Goal: Check status: Check status

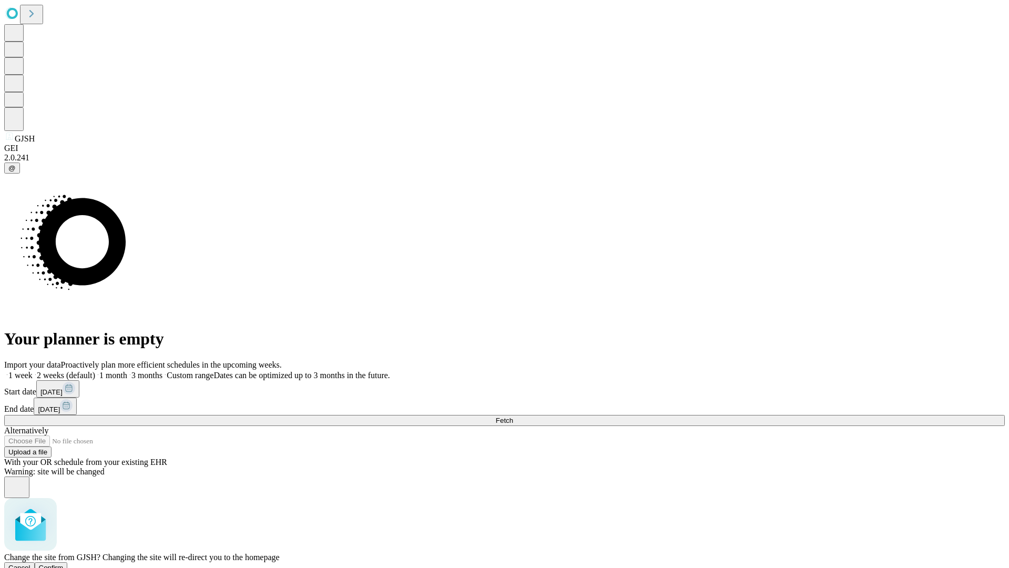
click at [64, 563] on span "Confirm" at bounding box center [51, 567] width 25 height 8
click at [33, 370] on label "1 week" at bounding box center [18, 374] width 28 height 9
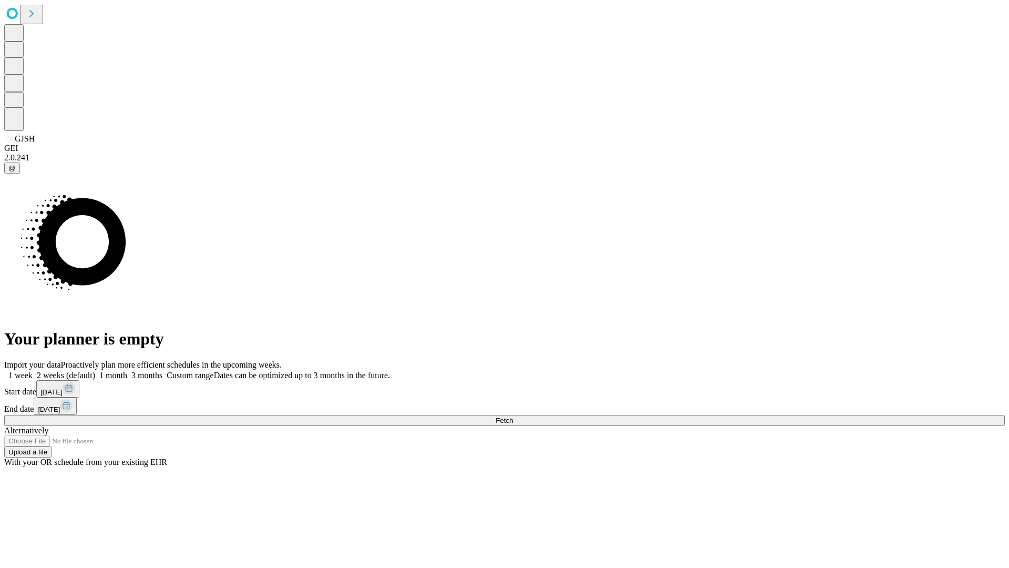
click at [513, 416] on span "Fetch" at bounding box center [504, 420] width 17 height 8
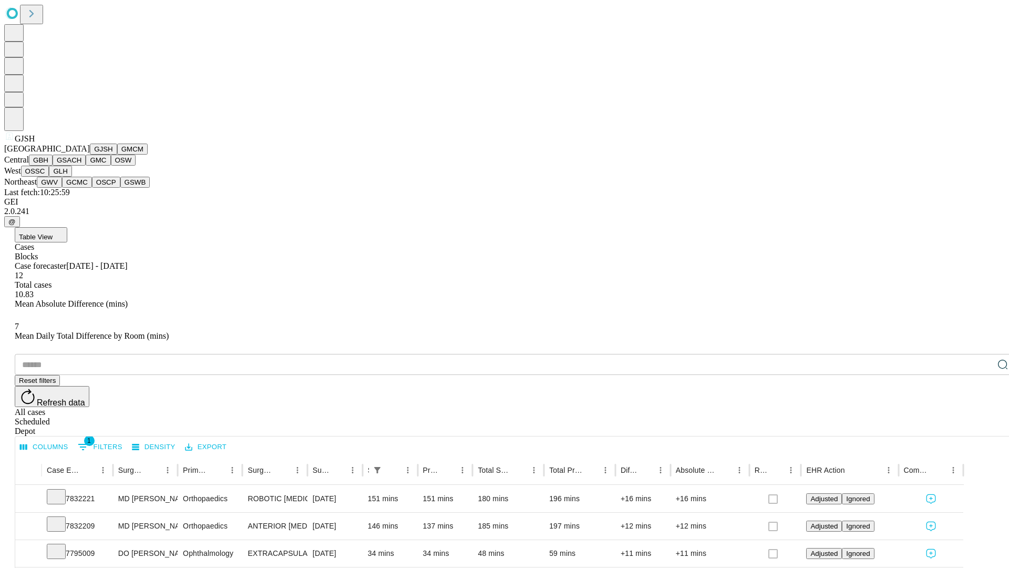
click at [117, 154] on button "GMCM" at bounding box center [132, 148] width 30 height 11
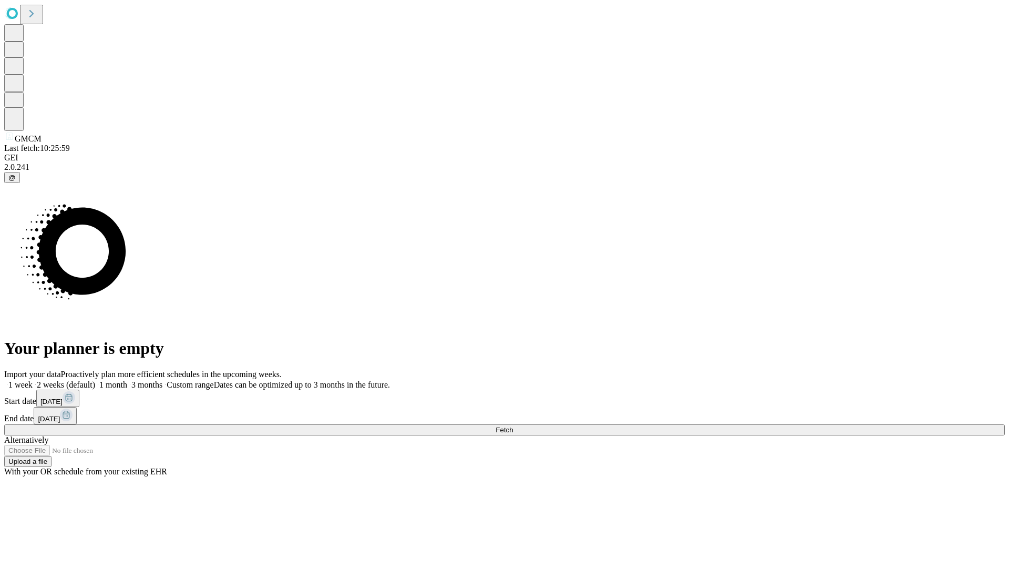
click at [513, 426] on span "Fetch" at bounding box center [504, 430] width 17 height 8
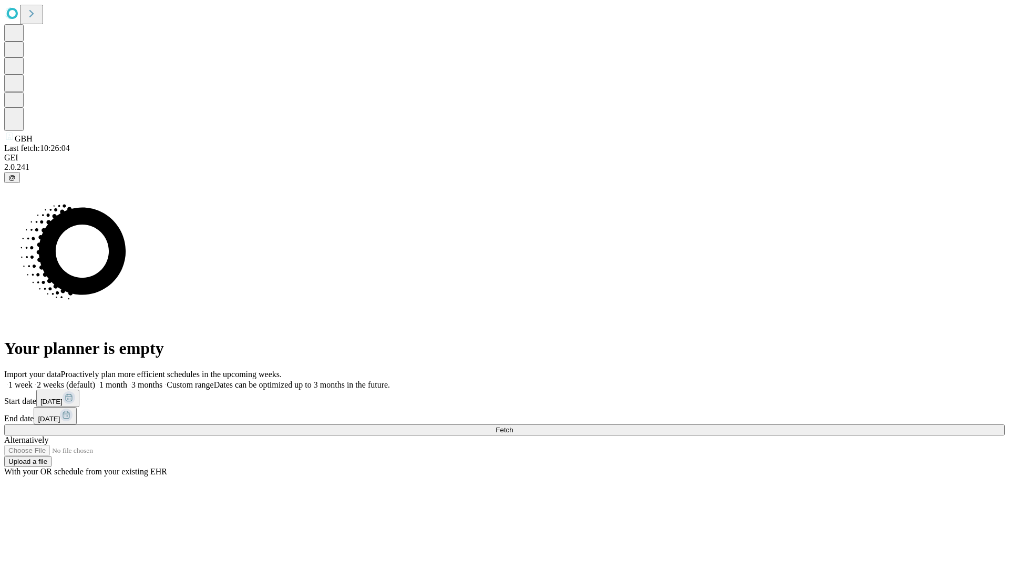
click at [33, 380] on label "1 week" at bounding box center [18, 384] width 28 height 9
click at [513, 426] on span "Fetch" at bounding box center [504, 430] width 17 height 8
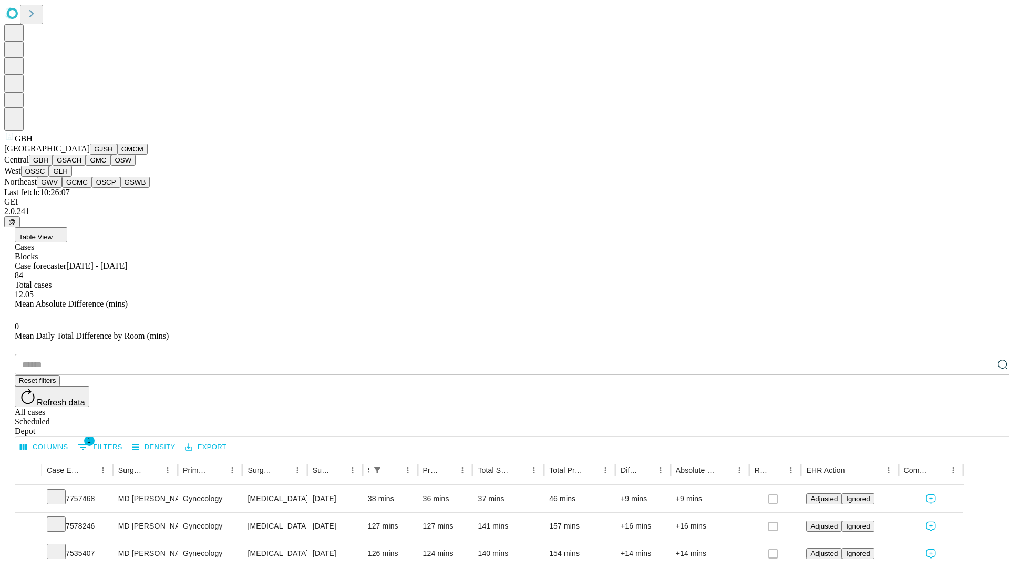
click at [81, 166] on button "GSACH" at bounding box center [69, 159] width 33 height 11
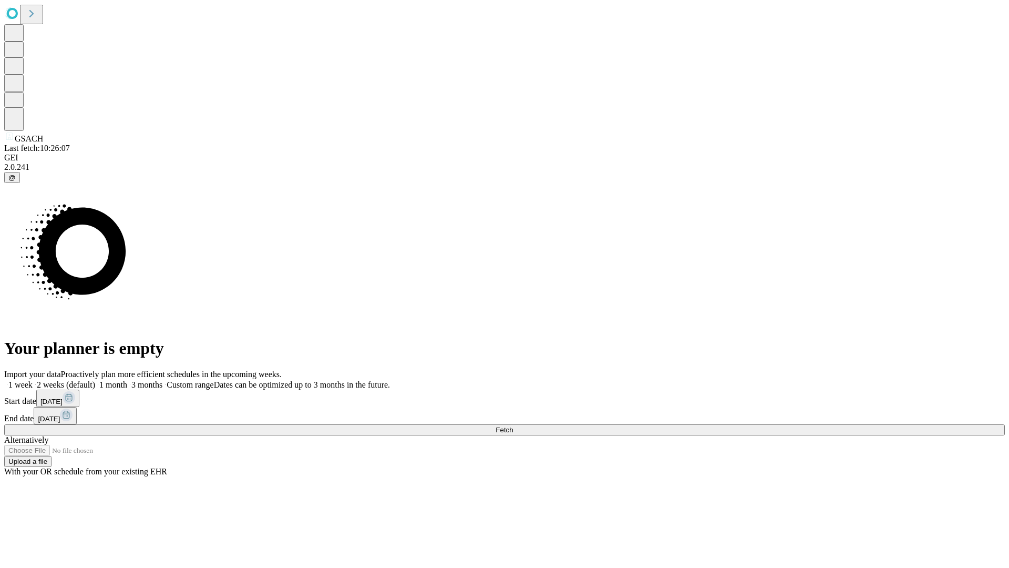
click at [33, 380] on label "1 week" at bounding box center [18, 384] width 28 height 9
click at [513, 426] on span "Fetch" at bounding box center [504, 430] width 17 height 8
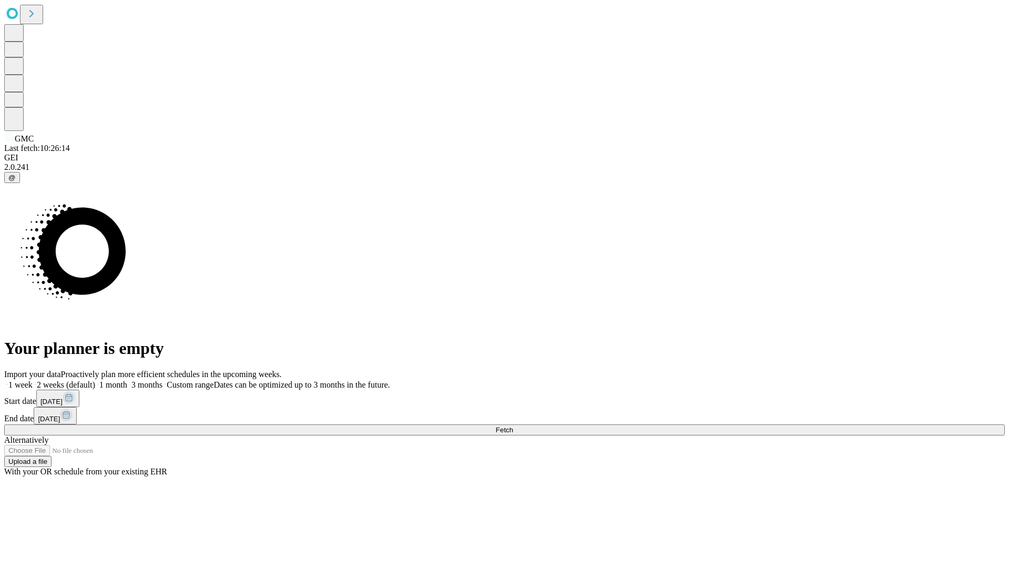
click at [33, 380] on label "1 week" at bounding box center [18, 384] width 28 height 9
click at [513, 426] on span "Fetch" at bounding box center [504, 430] width 17 height 8
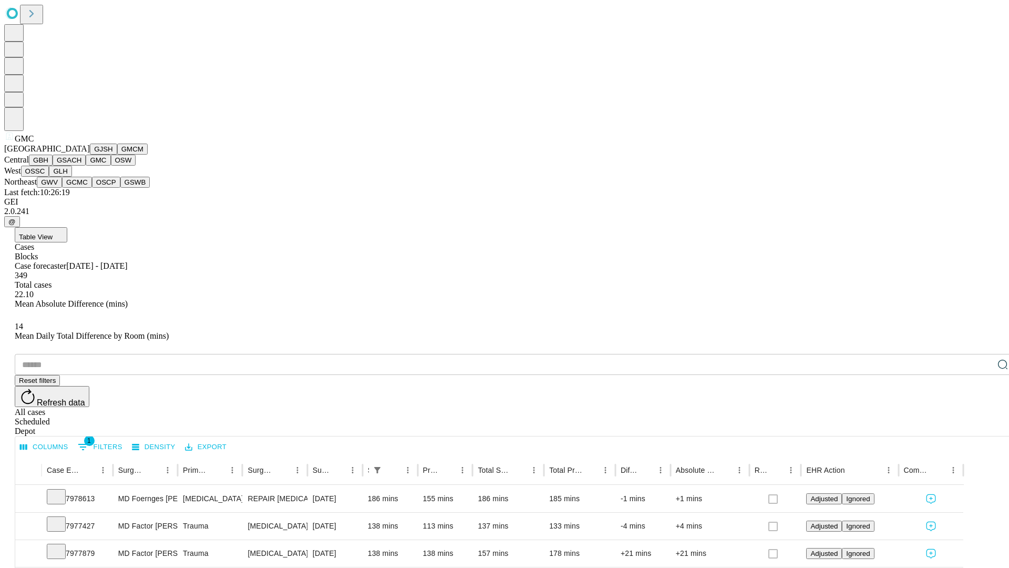
click at [111, 166] on button "OSW" at bounding box center [123, 159] width 25 height 11
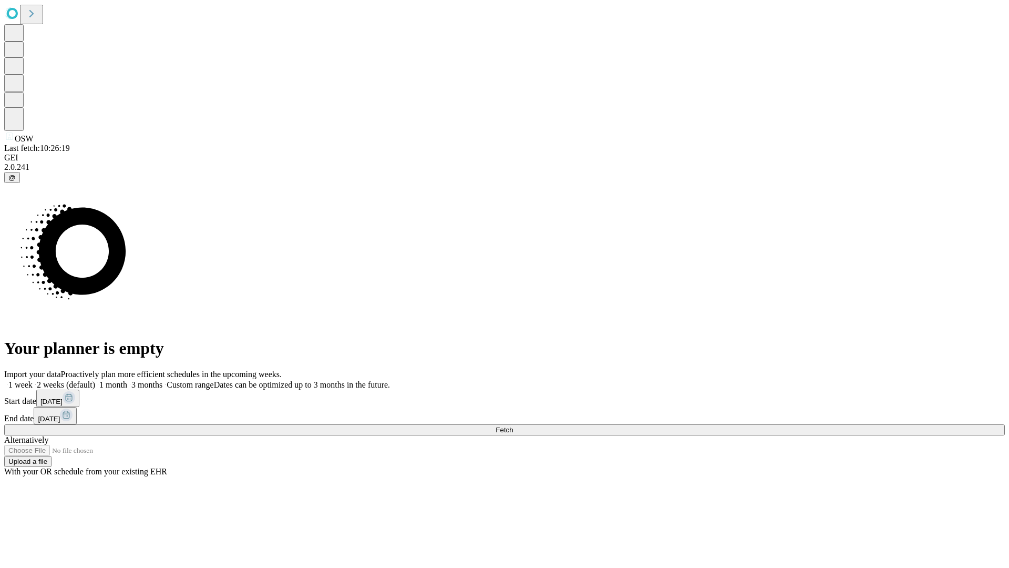
click at [33, 380] on label "1 week" at bounding box center [18, 384] width 28 height 9
click at [513, 426] on span "Fetch" at bounding box center [504, 430] width 17 height 8
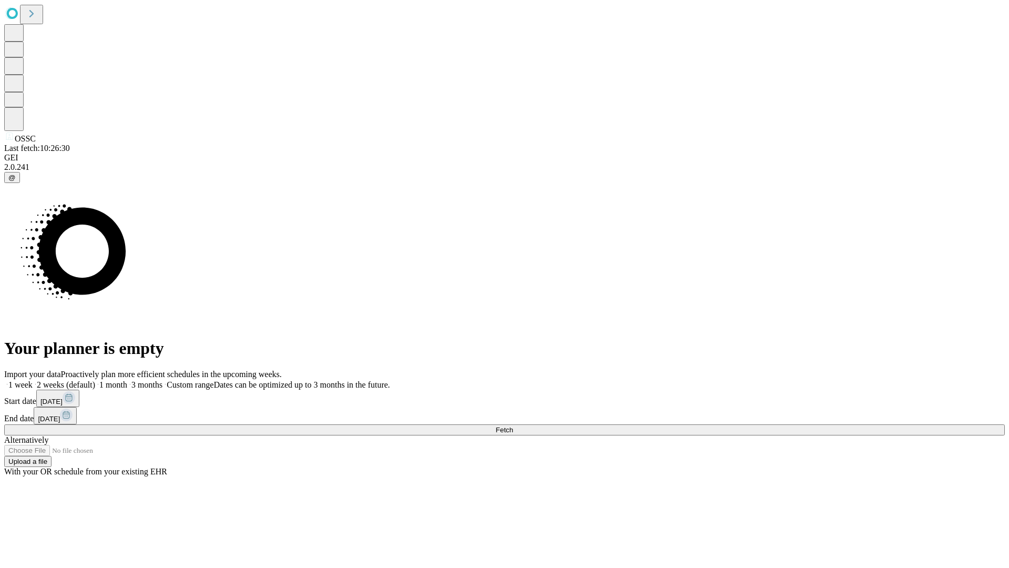
click at [33, 380] on label "1 week" at bounding box center [18, 384] width 28 height 9
click at [513, 426] on span "Fetch" at bounding box center [504, 430] width 17 height 8
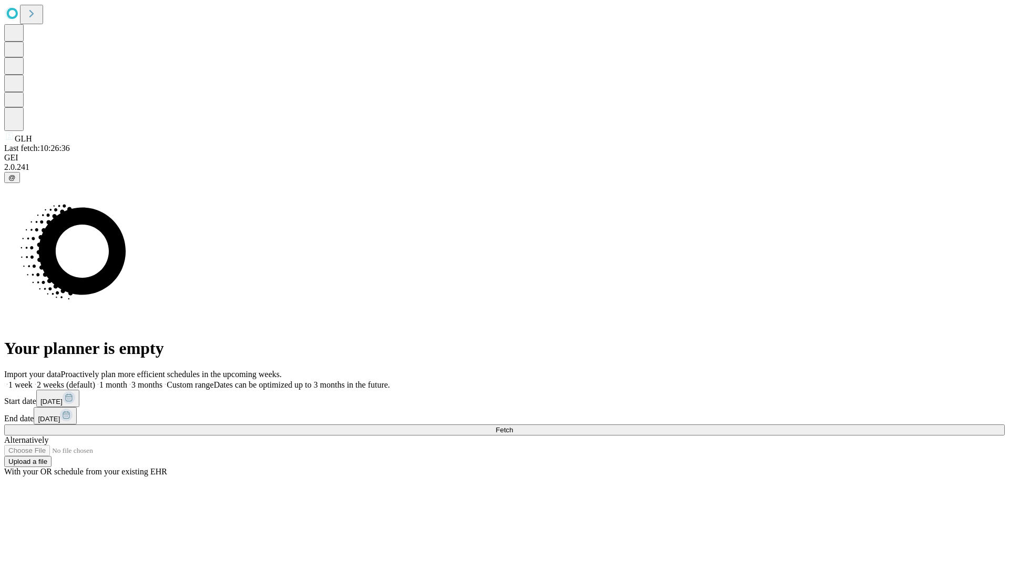
click at [33, 380] on label "1 week" at bounding box center [18, 384] width 28 height 9
click at [513, 426] on span "Fetch" at bounding box center [504, 430] width 17 height 8
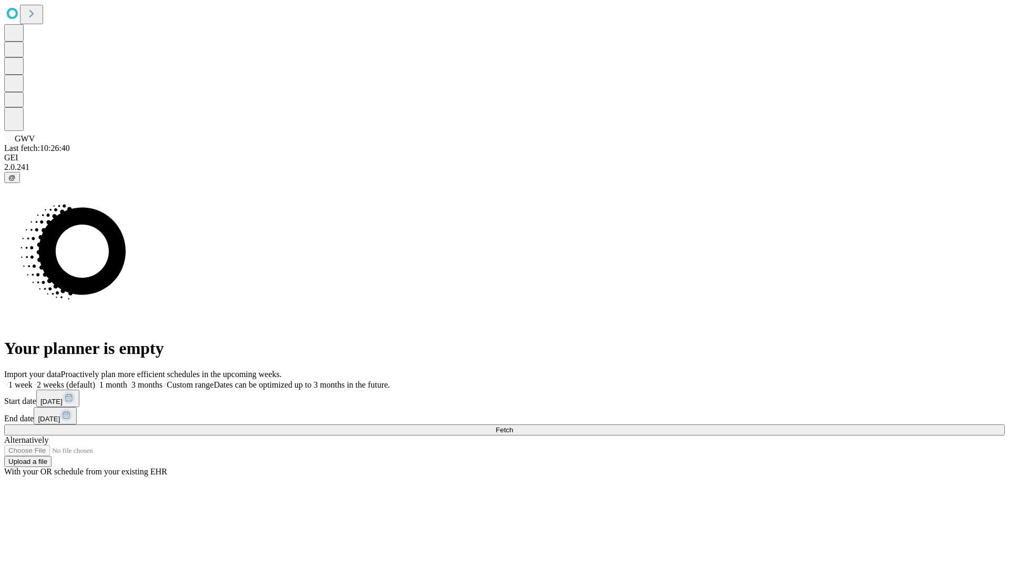
click at [33, 380] on label "1 week" at bounding box center [18, 384] width 28 height 9
click at [513, 426] on span "Fetch" at bounding box center [504, 430] width 17 height 8
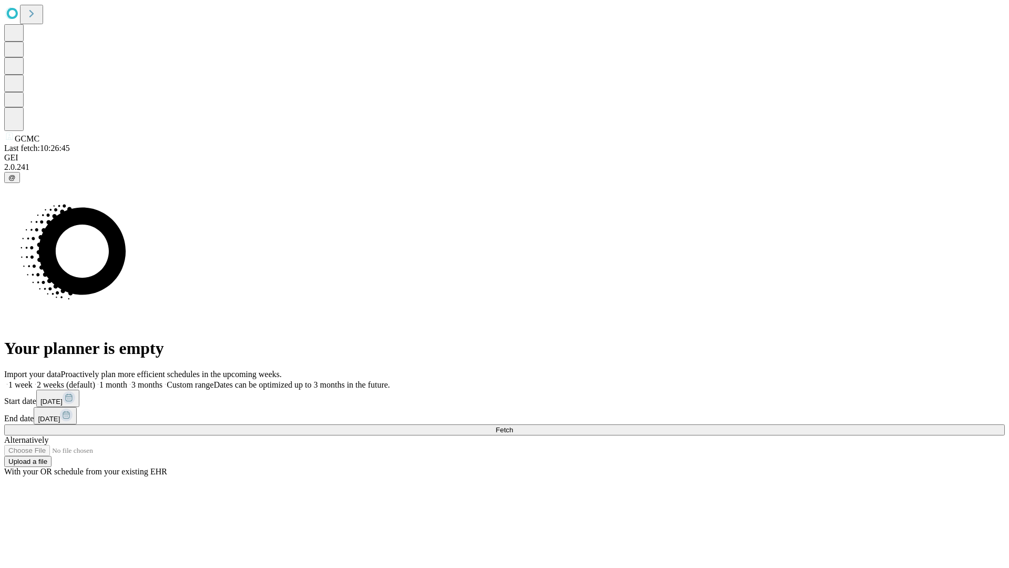
click at [33, 380] on label "1 week" at bounding box center [18, 384] width 28 height 9
click at [513, 426] on span "Fetch" at bounding box center [504, 430] width 17 height 8
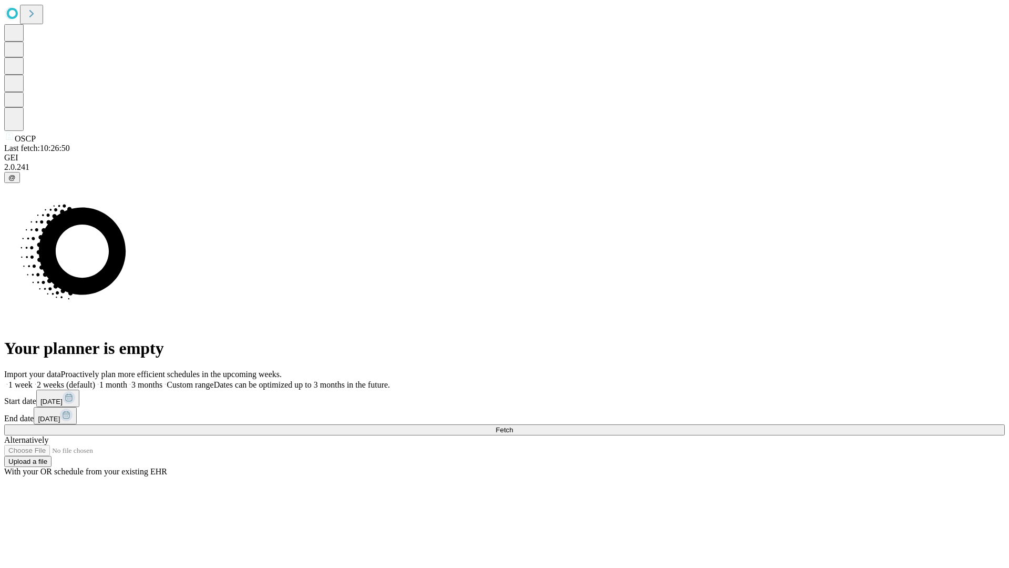
click at [513, 426] on span "Fetch" at bounding box center [504, 430] width 17 height 8
